Goal: Navigation & Orientation: Find specific page/section

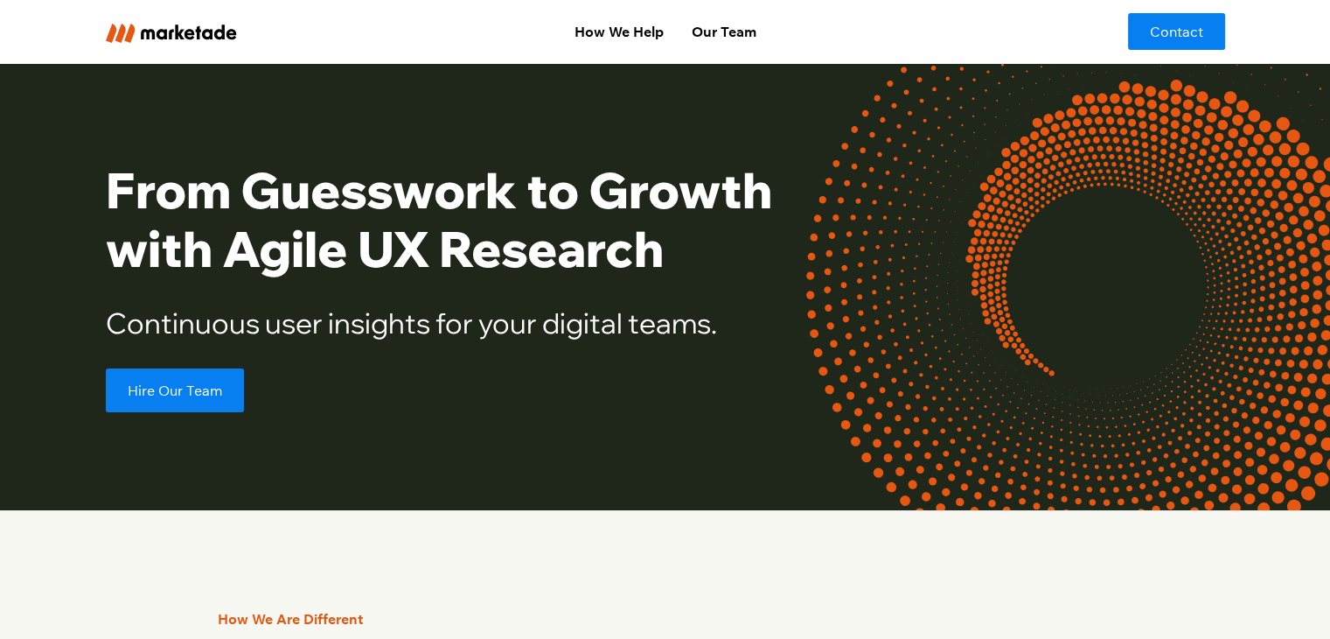
scroll to position [558, 0]
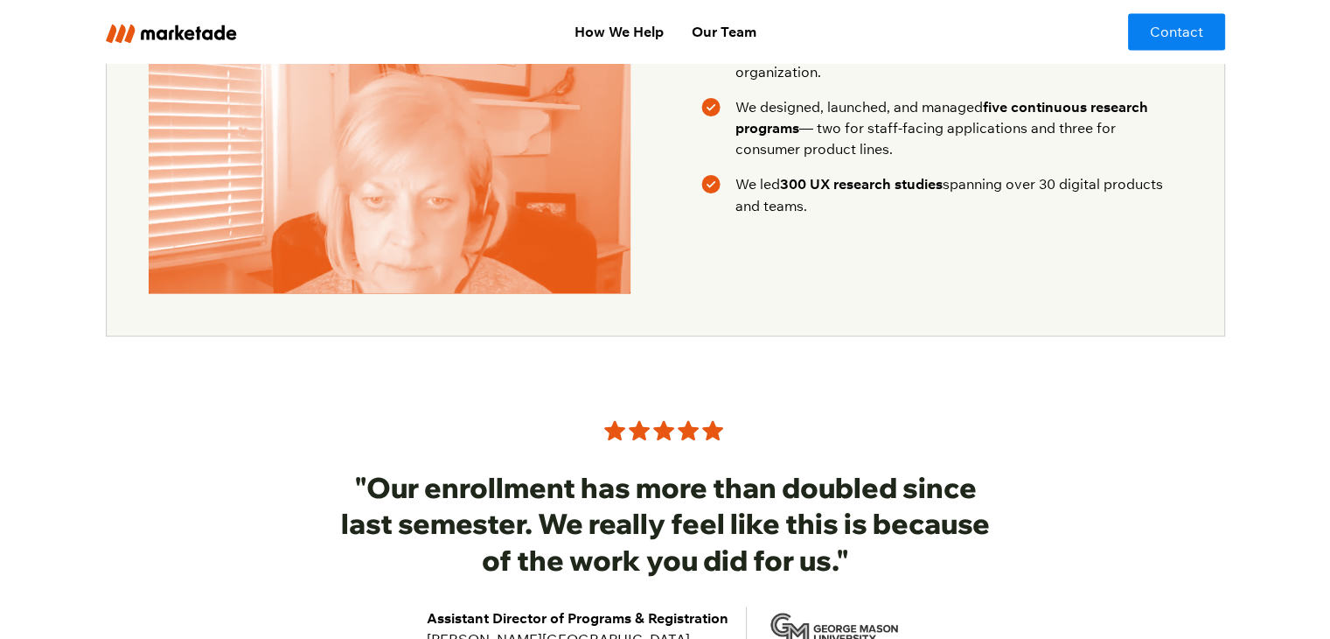
click at [687, 469] on h3 ""Our enrollment has more than doubled since last semester. We really feel like …" at bounding box center [666, 523] width 672 height 109
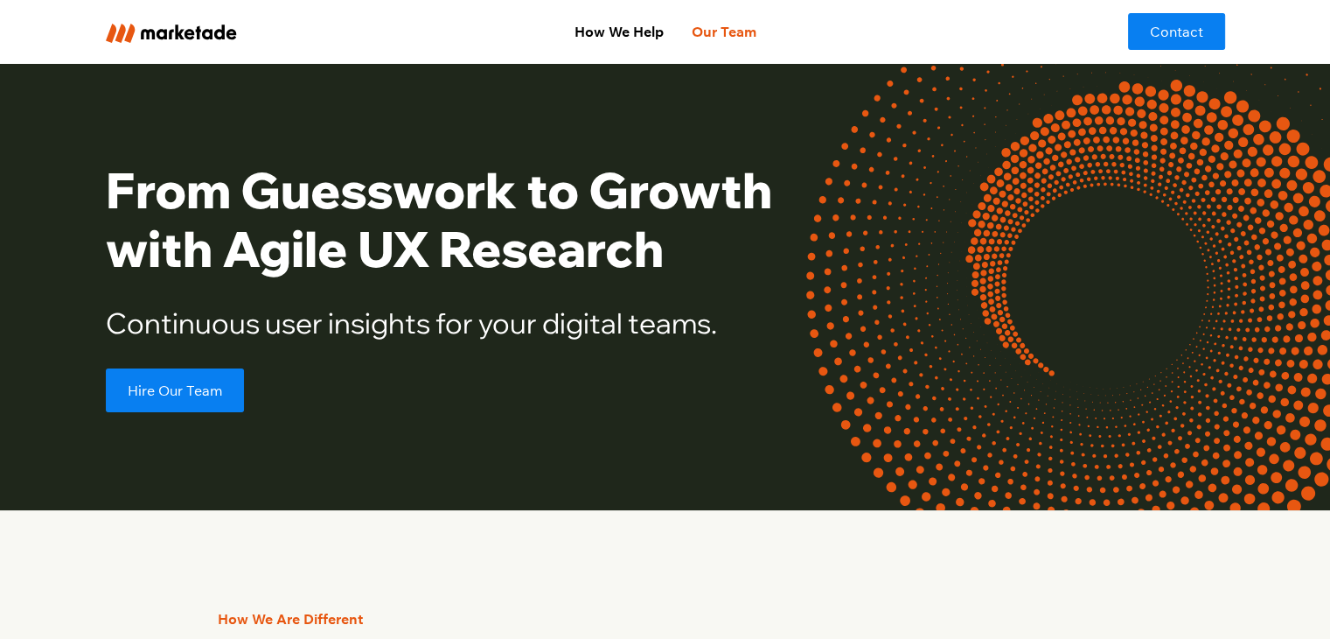
click at [735, 28] on link "Our Team" at bounding box center [723, 31] width 93 height 35
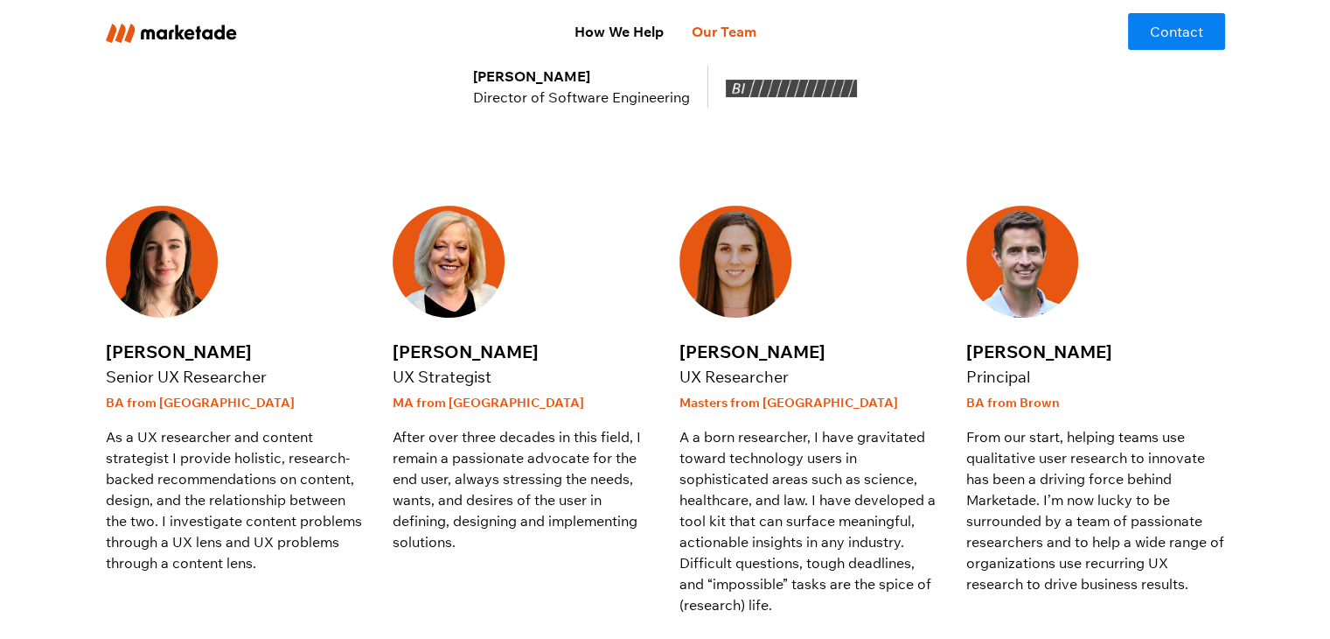
scroll to position [429, 0]
